Goal: Information Seeking & Learning: Learn about a topic

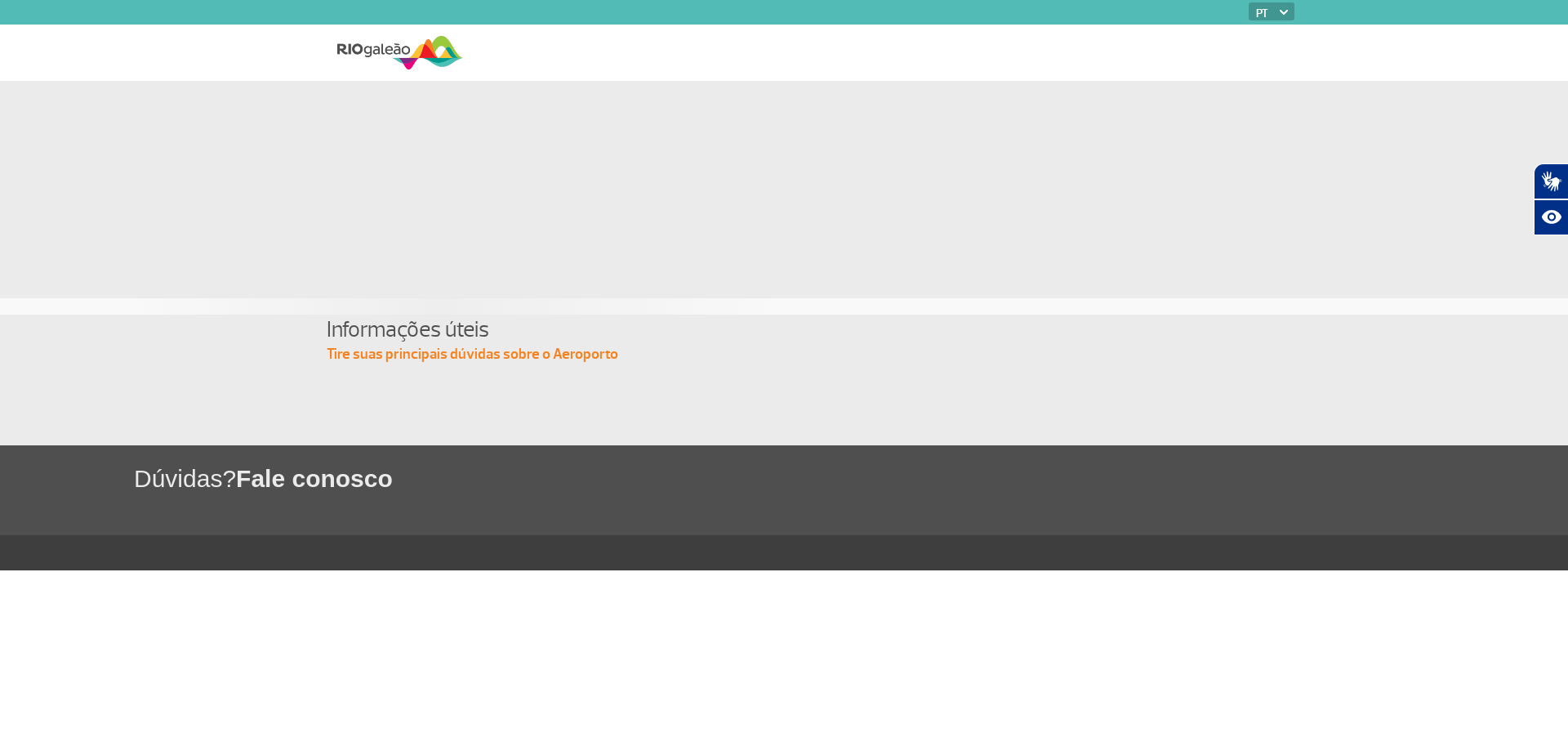
click at [391, 54] on img at bounding box center [400, 53] width 126 height 40
click at [391, 50] on img at bounding box center [400, 53] width 126 height 40
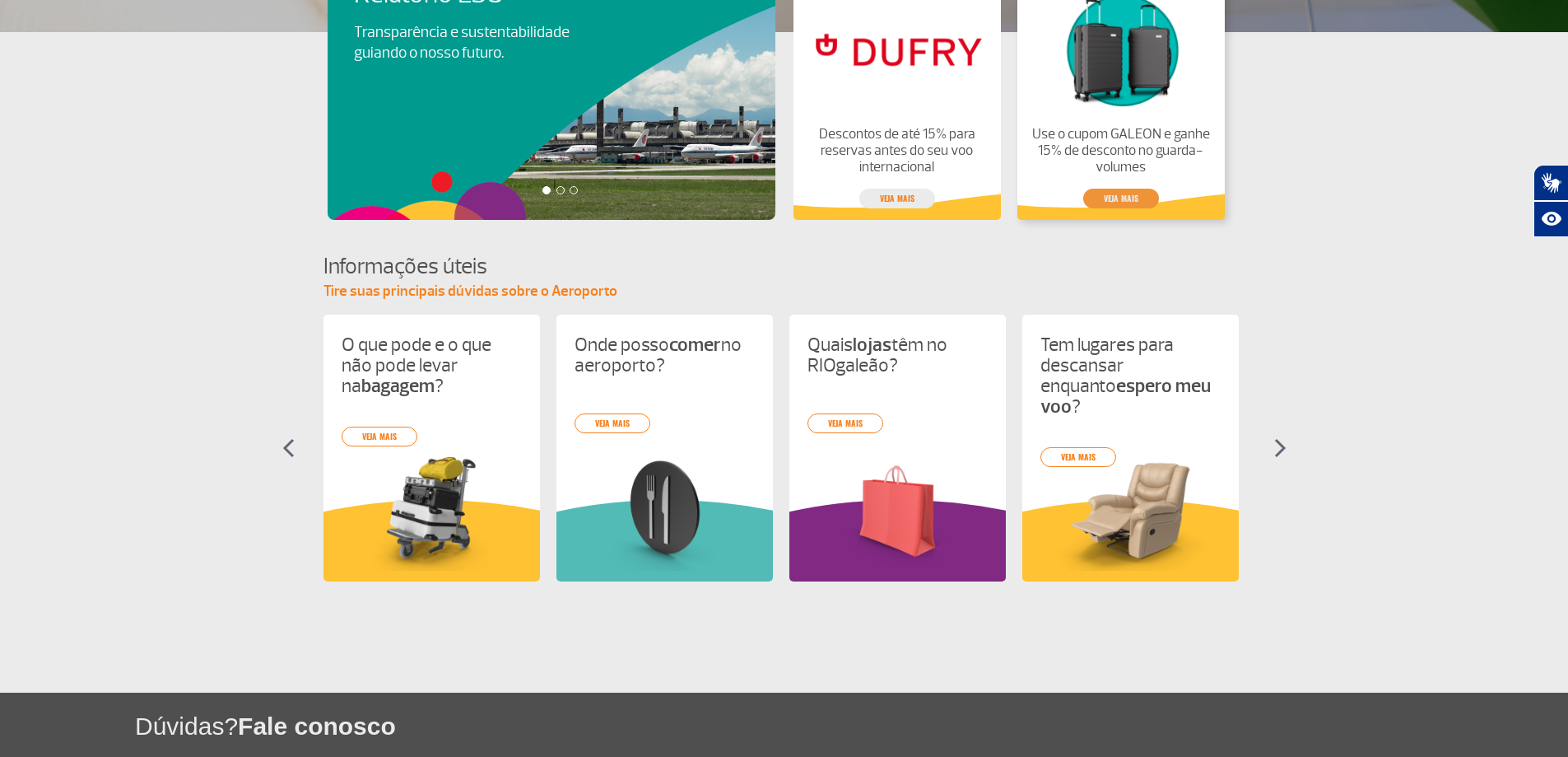
scroll to position [412, 0]
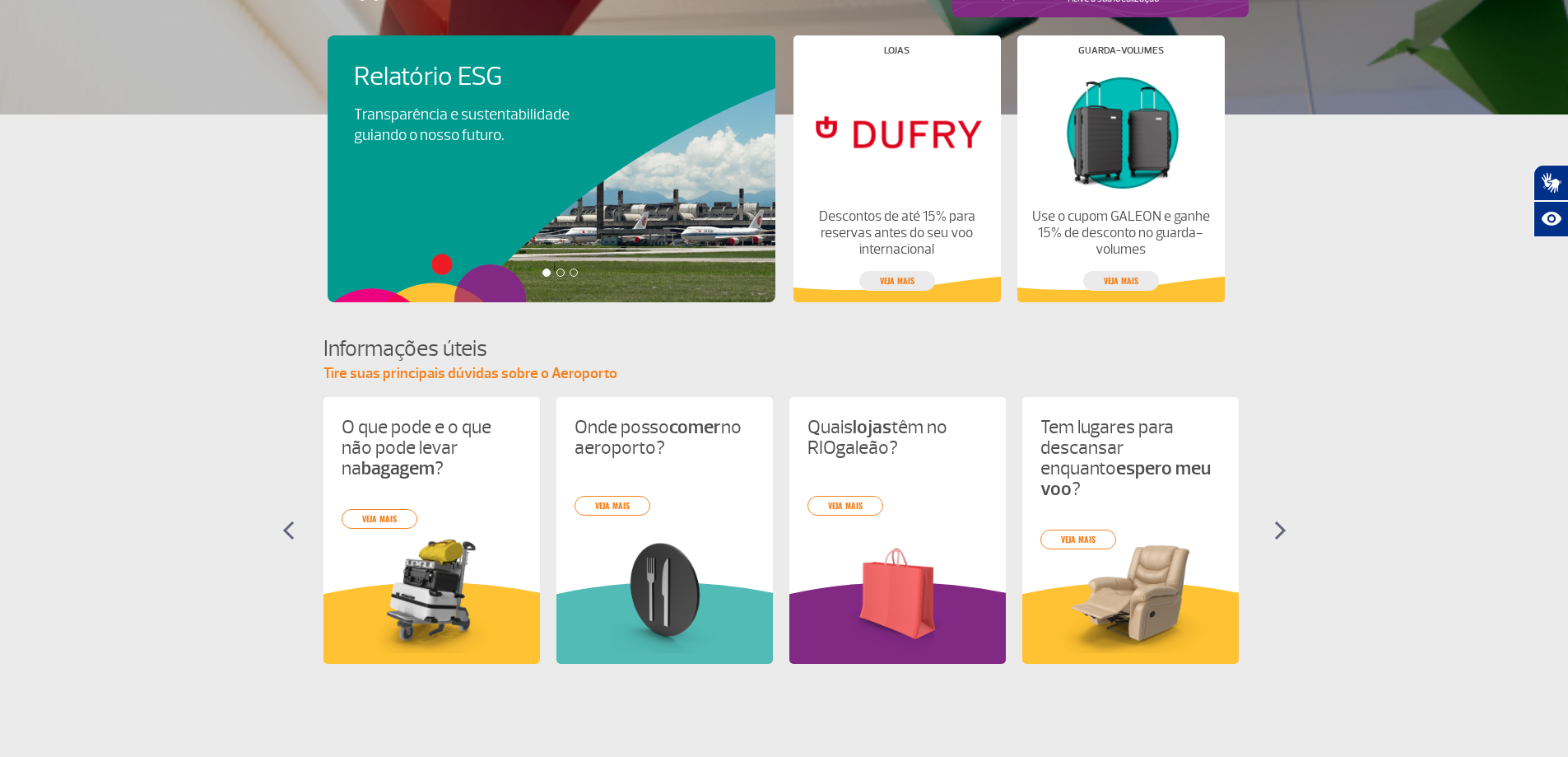
drag, startPoint x: 1289, startPoint y: 532, endPoint x: 1281, endPoint y: 532, distance: 8.0
click at [1286, 532] on section "Informações úteis Tire suas principais dúvidas sobre o Aeroporto O que pode e o…" at bounding box center [784, 514] width 1568 height 360
click at [1273, 532] on section "Informações úteis Tire suas principais dúvidas sobre o Aeroporto O que pode e o…" at bounding box center [784, 514] width 1568 height 360
click at [1279, 534] on img at bounding box center [1280, 530] width 12 height 20
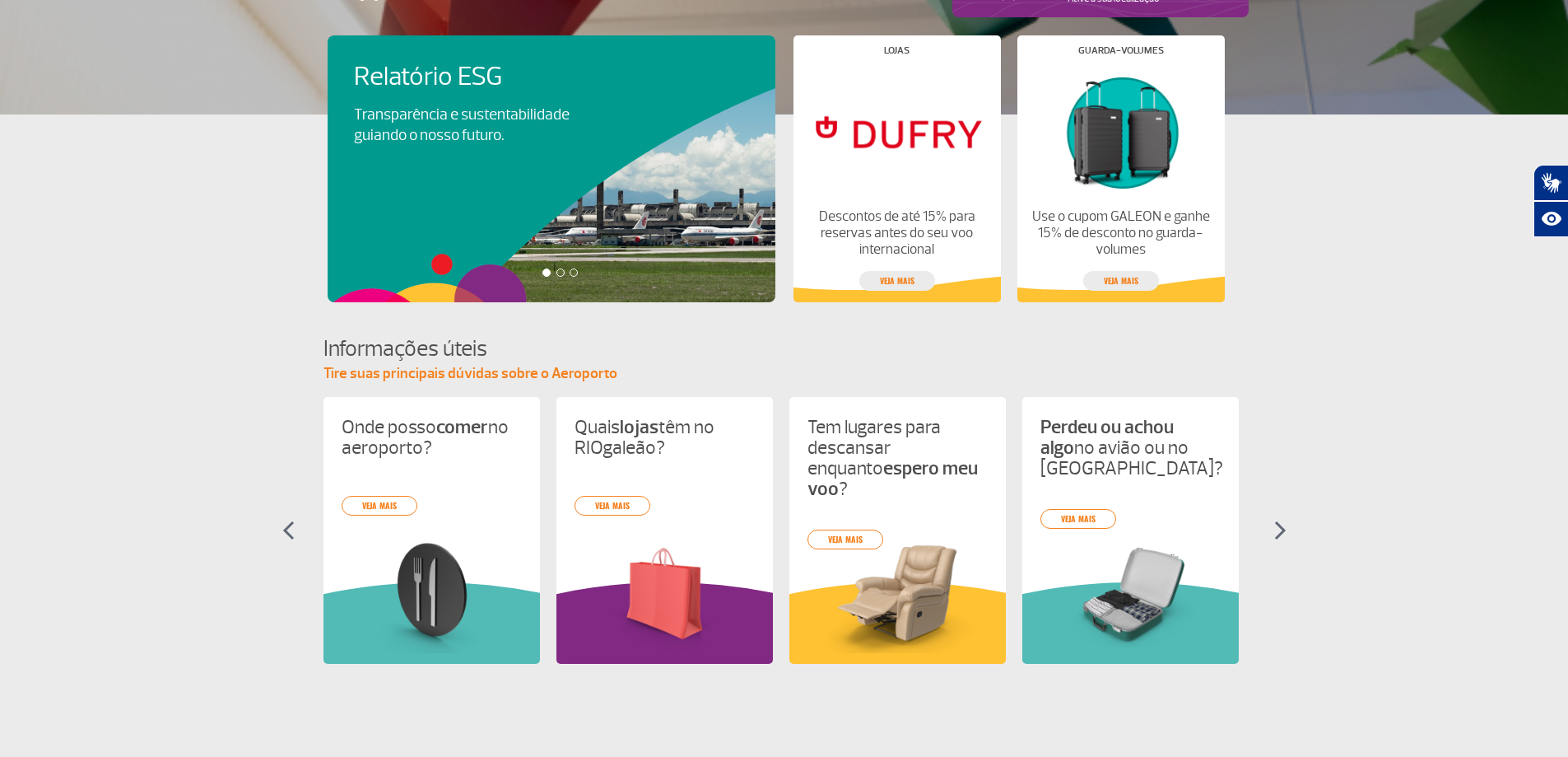
click at [1279, 534] on img at bounding box center [1280, 530] width 12 height 20
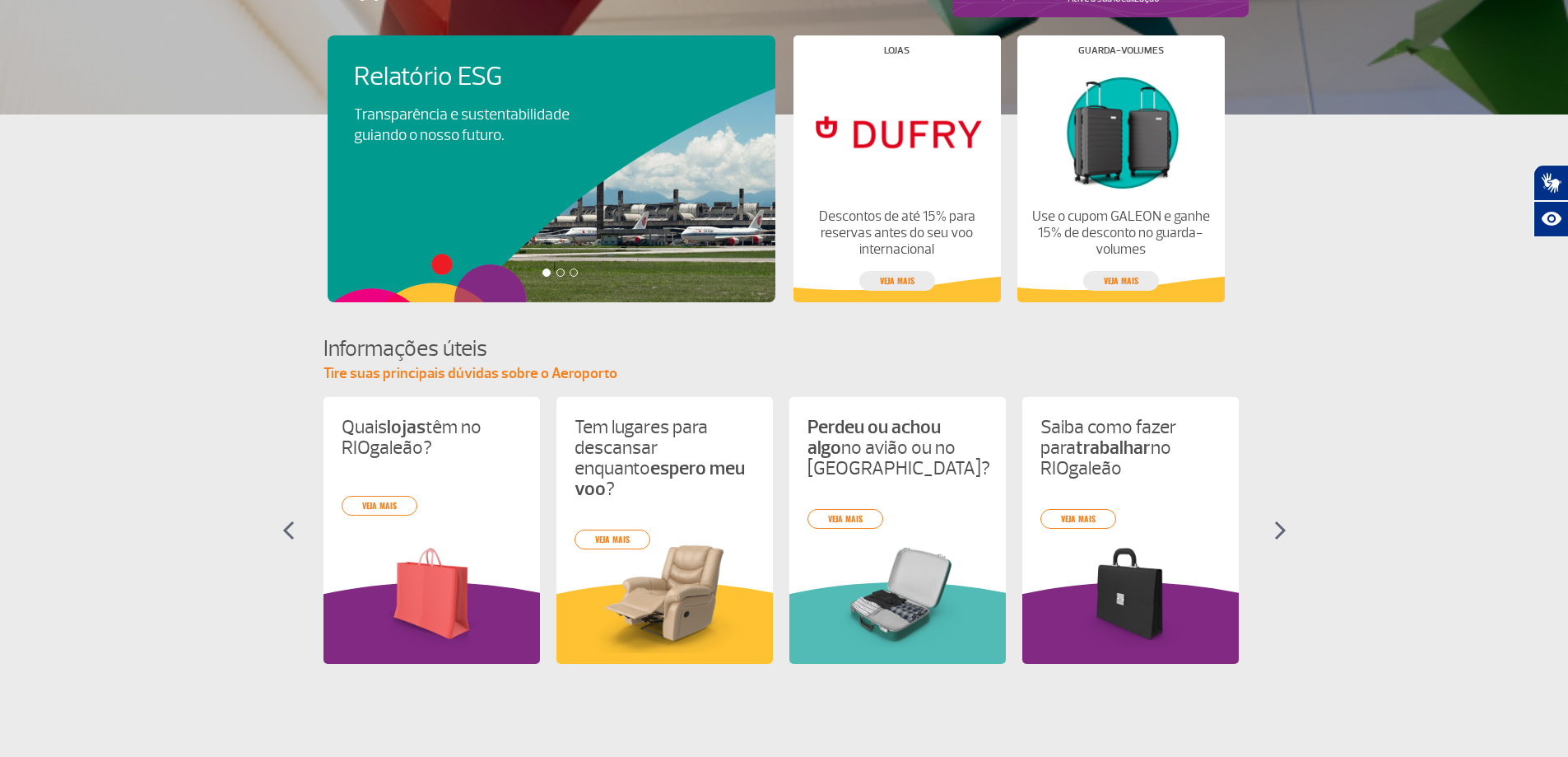
click at [1279, 534] on img at bounding box center [1280, 530] width 12 height 20
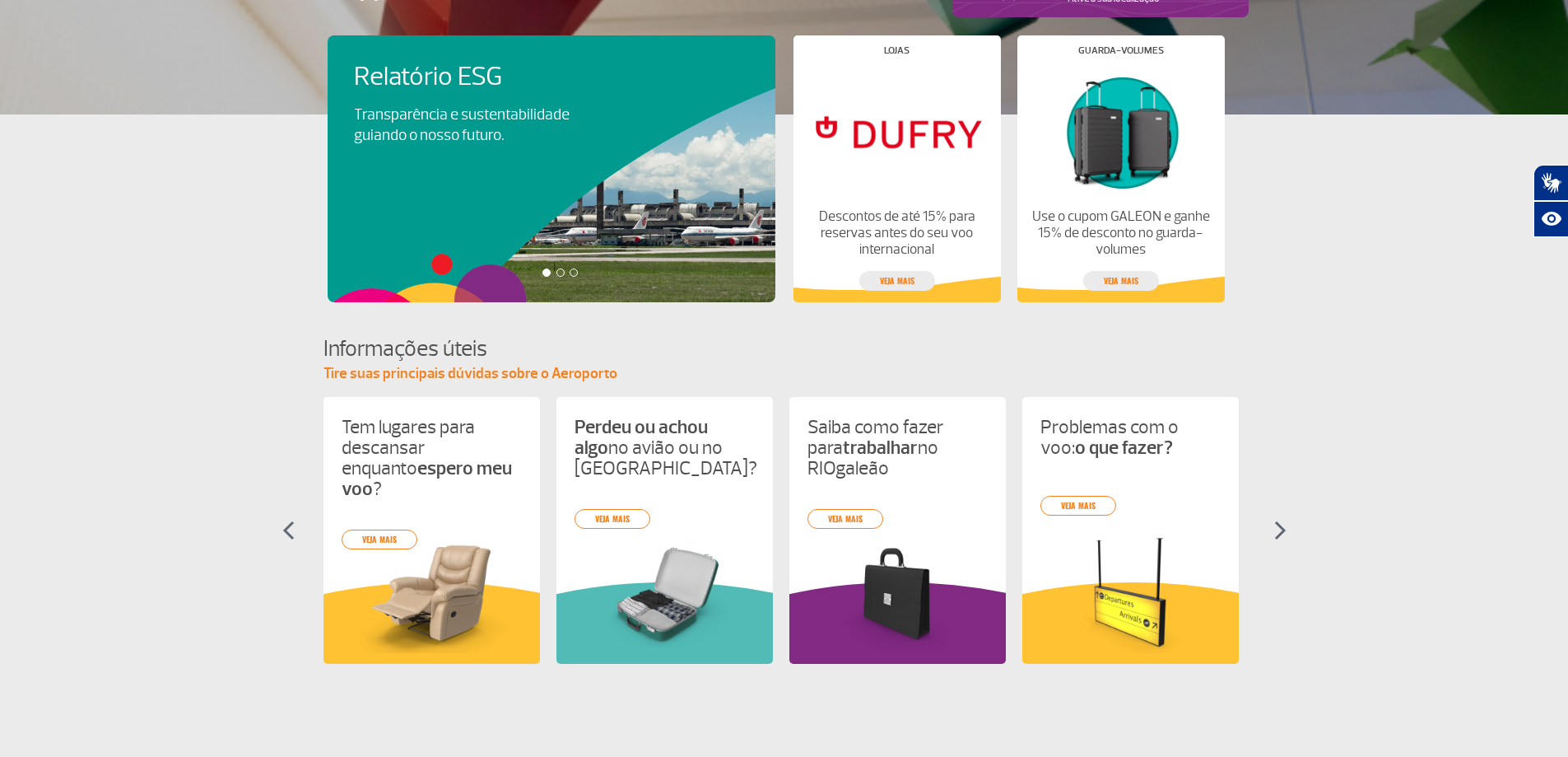
click at [1279, 534] on img at bounding box center [1280, 530] width 12 height 20
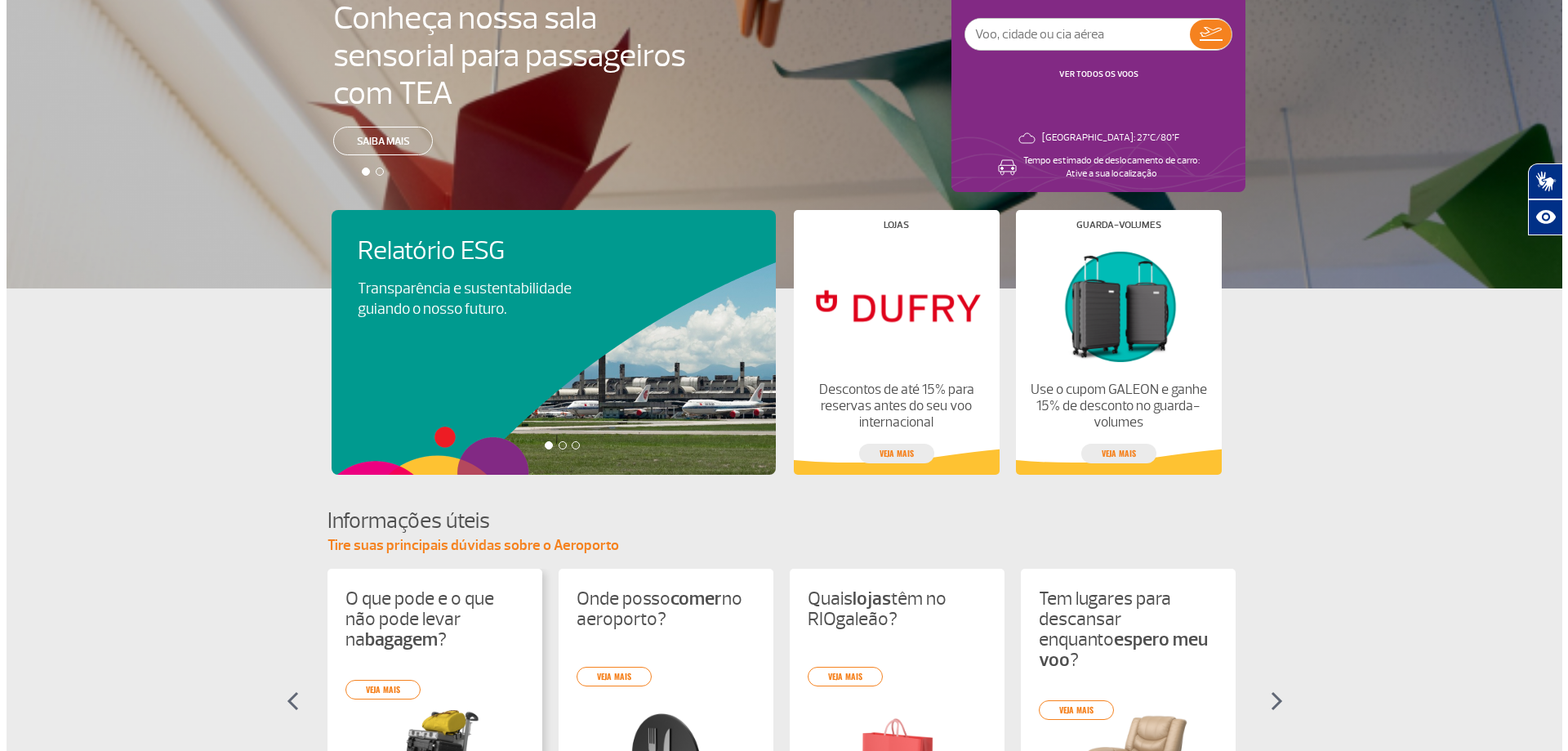
scroll to position [0, 0]
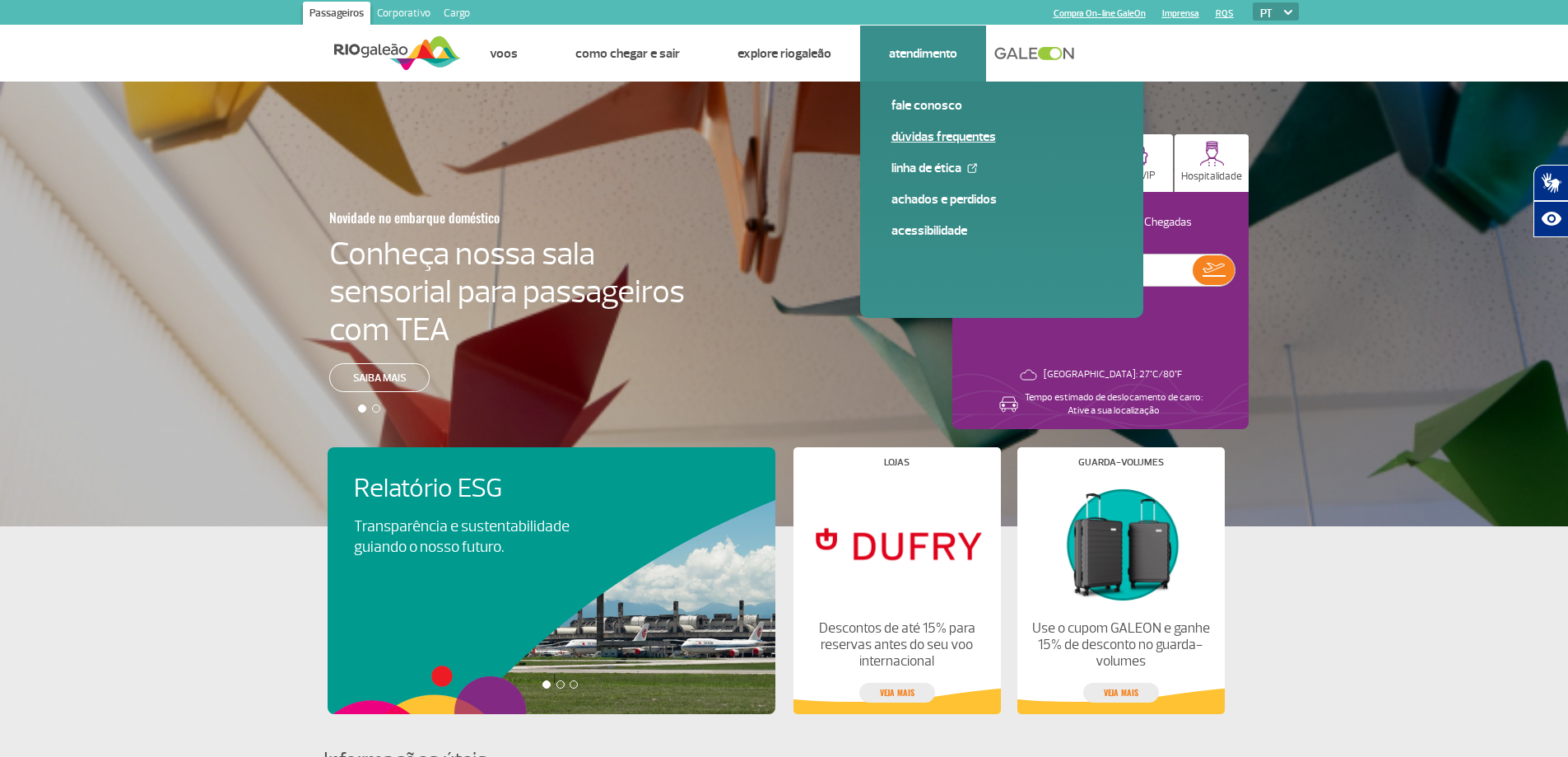
click at [930, 136] on link "Dúvidas Frequentes" at bounding box center [1002, 136] width 221 height 18
